Goal: Task Accomplishment & Management: Manage account settings

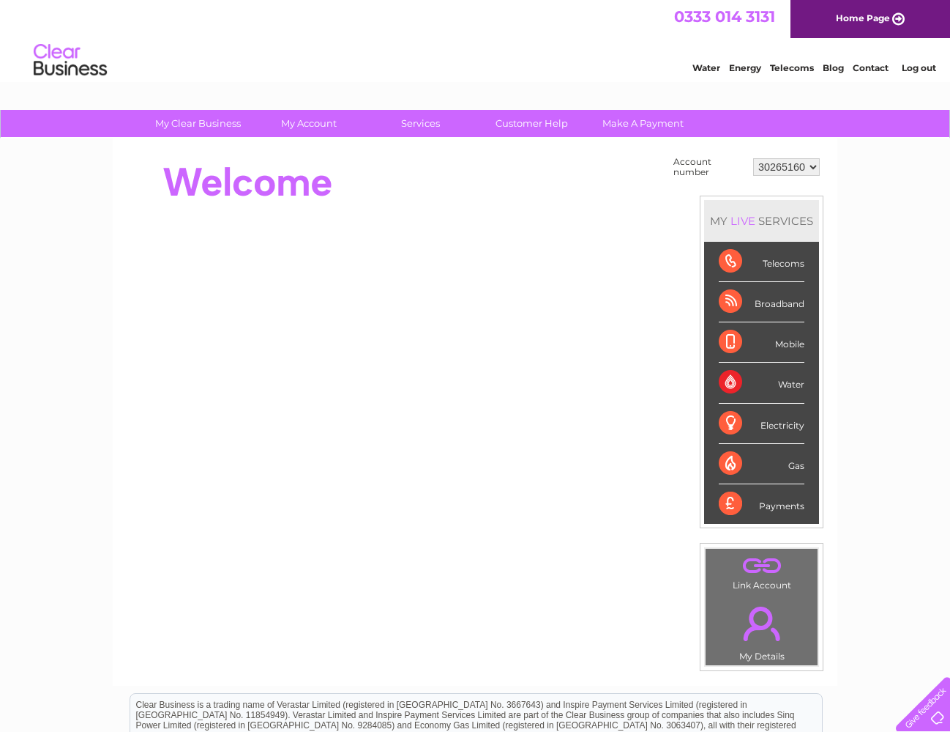
select select "30310858"
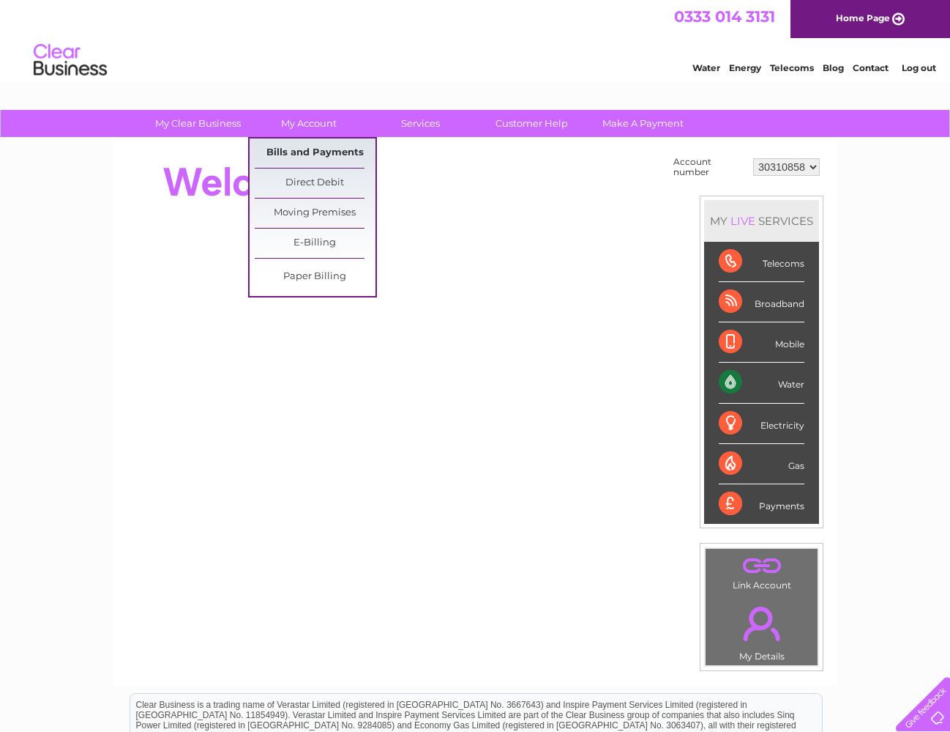
click at [302, 153] on link "Bills and Payments" at bounding box center [315, 152] width 121 height 29
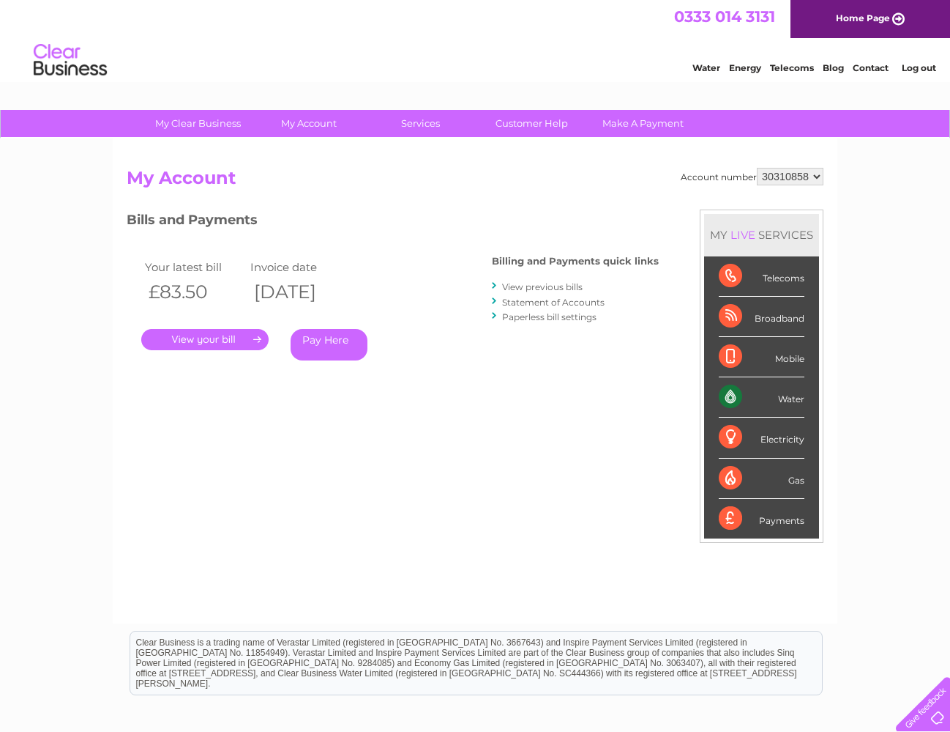
click at [199, 337] on link "." at bounding box center [204, 339] width 127 height 21
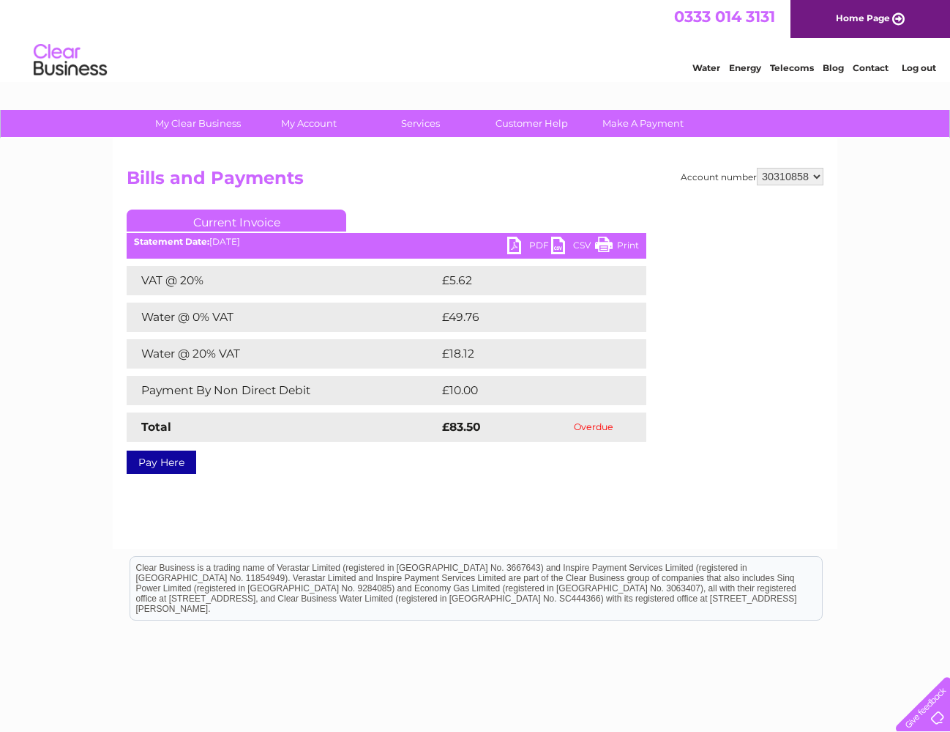
select select "30299479"
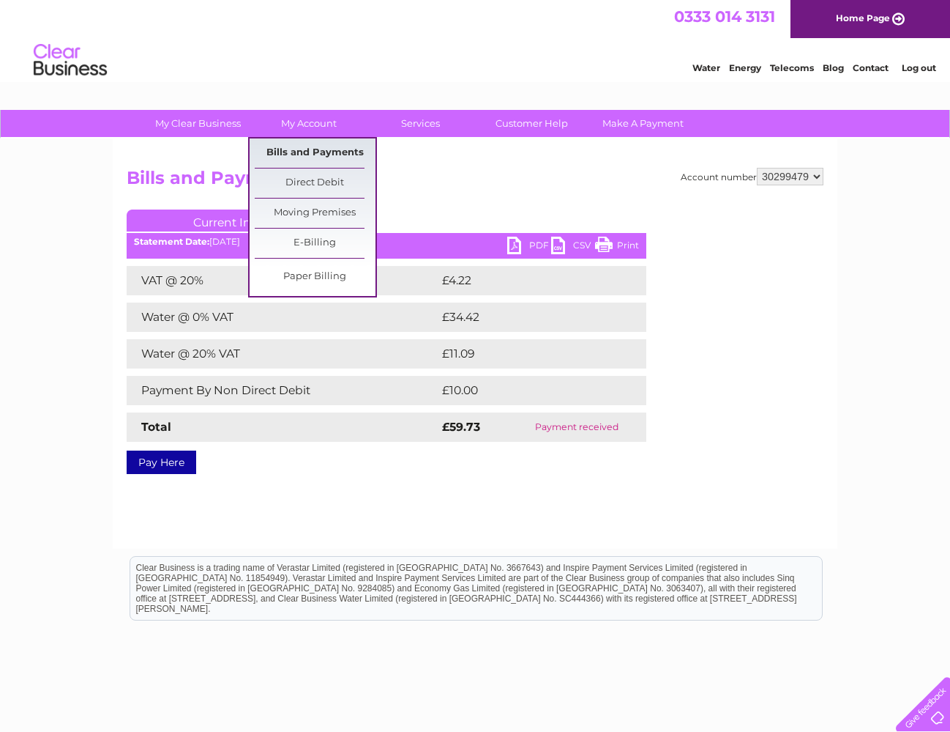
click at [311, 153] on link "Bills and Payments" at bounding box center [315, 152] width 121 height 29
click at [302, 151] on link "Bills and Payments" at bounding box center [315, 152] width 121 height 29
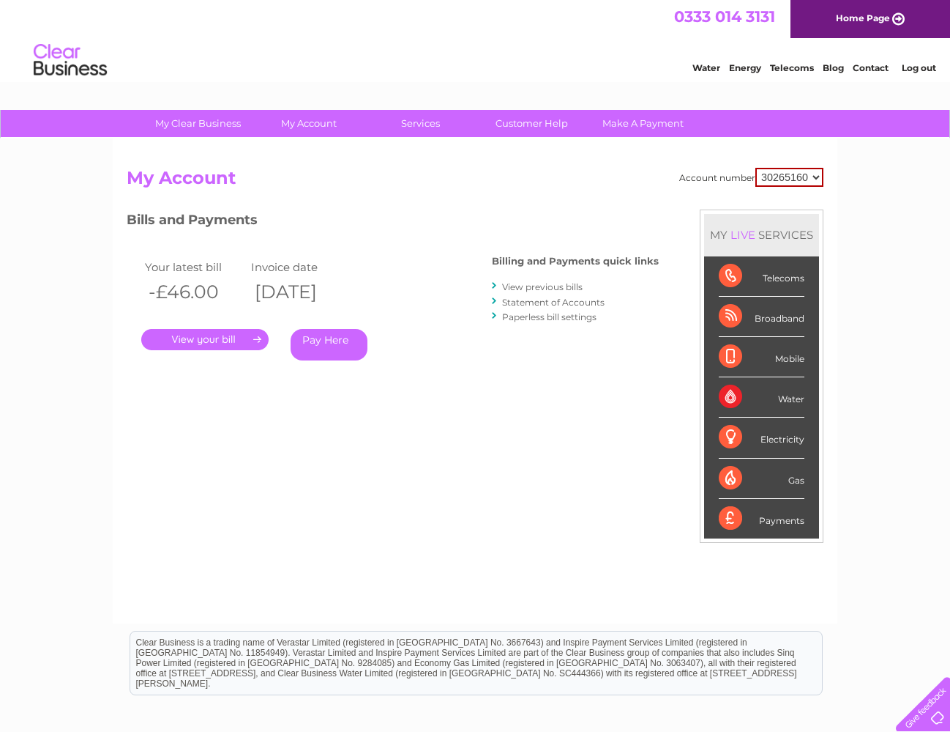
select select "30299479"
click at [217, 336] on link "." at bounding box center [204, 339] width 127 height 21
